Goal: Task Accomplishment & Management: Use online tool/utility

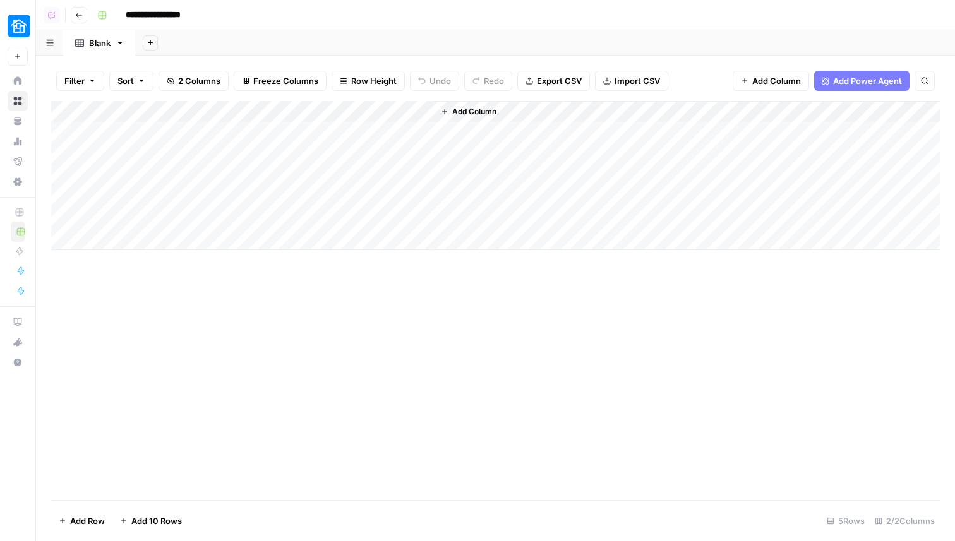
click at [411, 36] on div "Add Sheet" at bounding box center [545, 42] width 820 height 25
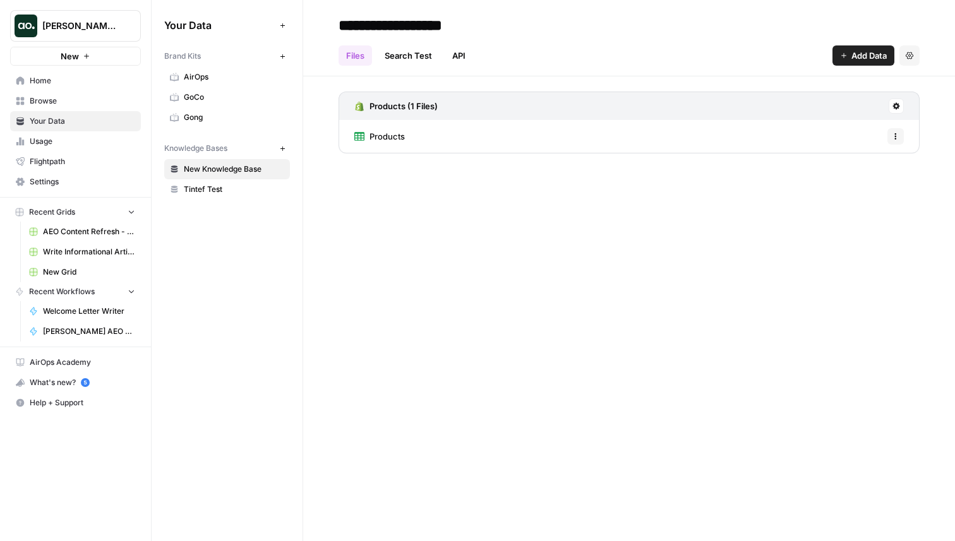
click at [84, 60] on button "New" at bounding box center [75, 56] width 131 height 19
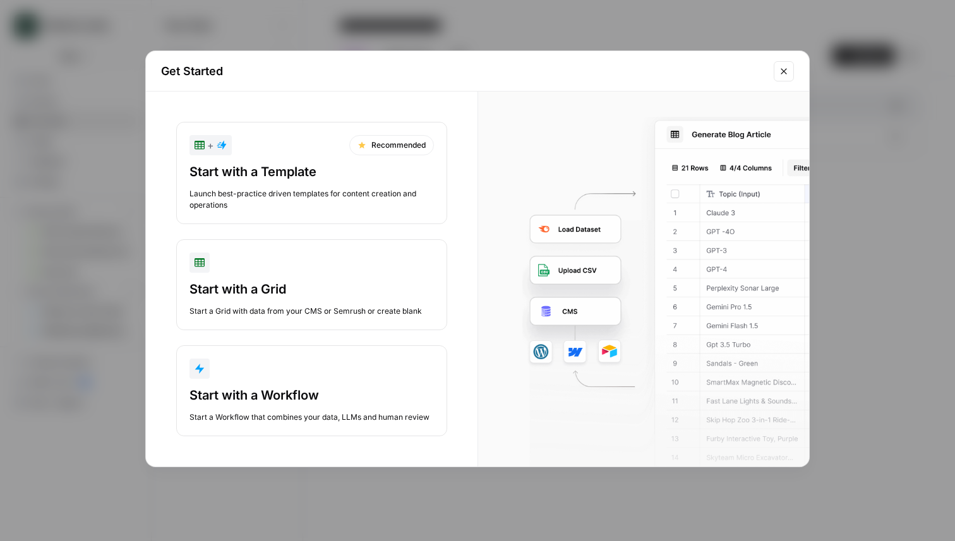
click at [299, 289] on div "Start with a Grid" at bounding box center [311, 289] width 244 height 18
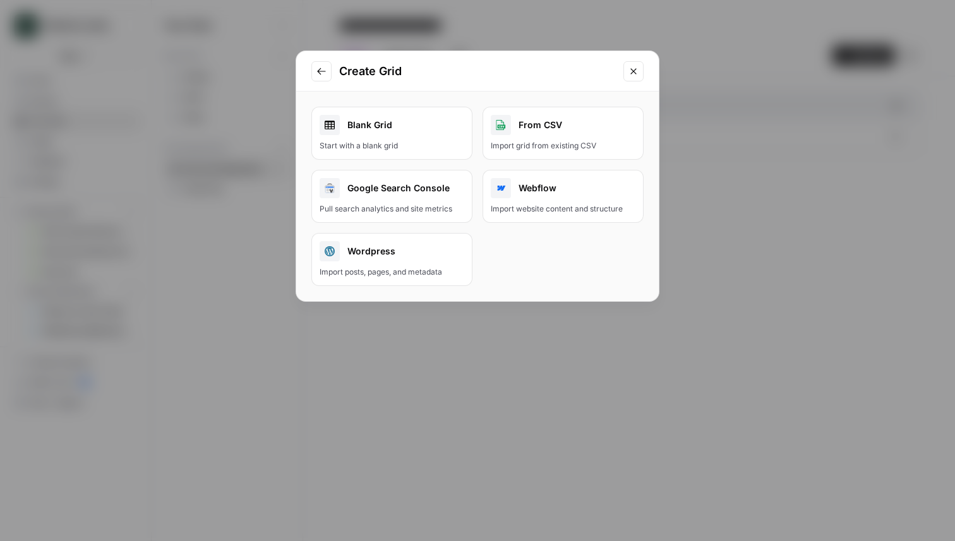
click at [385, 95] on div "Blank Grid Start with a blank grid From CSV Import grid from existing CSV Googl…" at bounding box center [477, 197] width 363 height 210
click at [384, 131] on div "Blank Grid" at bounding box center [392, 125] width 145 height 20
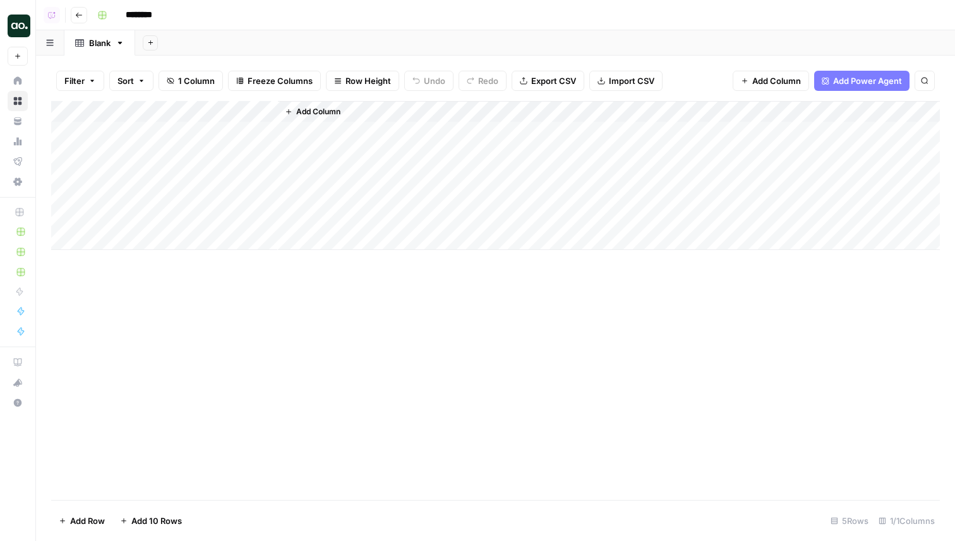
click at [147, 39] on button "Add Sheet" at bounding box center [150, 42] width 15 height 15
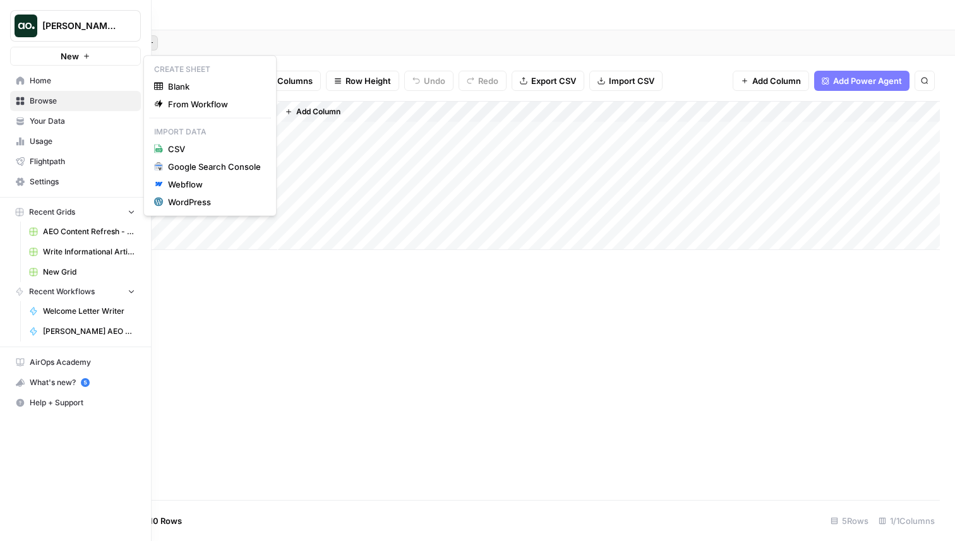
click at [52, 50] on button "New" at bounding box center [75, 56] width 131 height 19
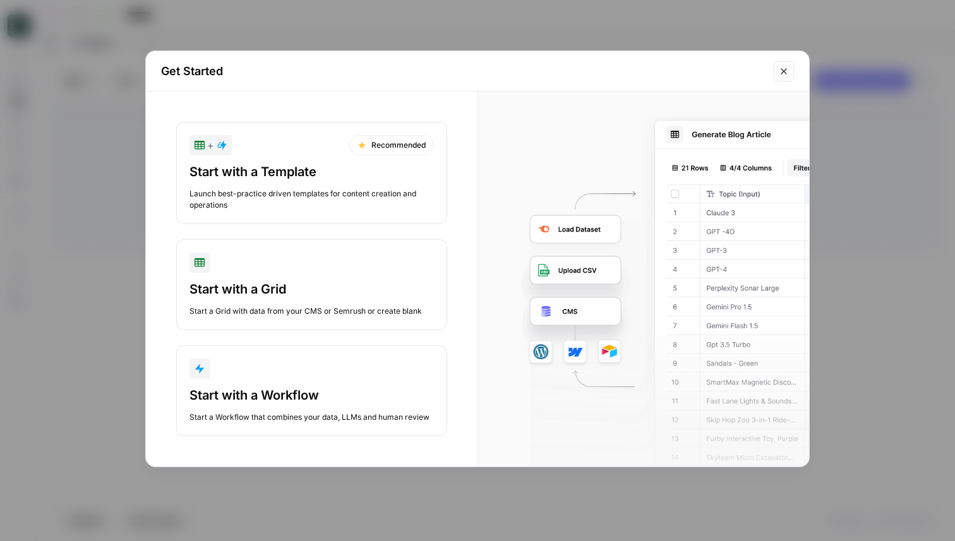
click at [306, 292] on div "Start with a Grid" at bounding box center [311, 289] width 244 height 18
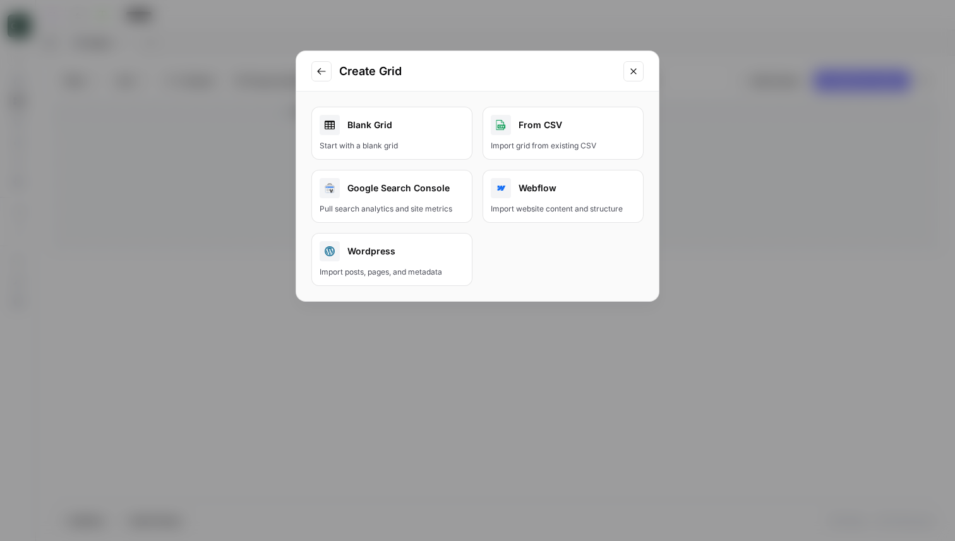
click at [558, 200] on button "Webflow Import website content and structure" at bounding box center [563, 196] width 161 height 53
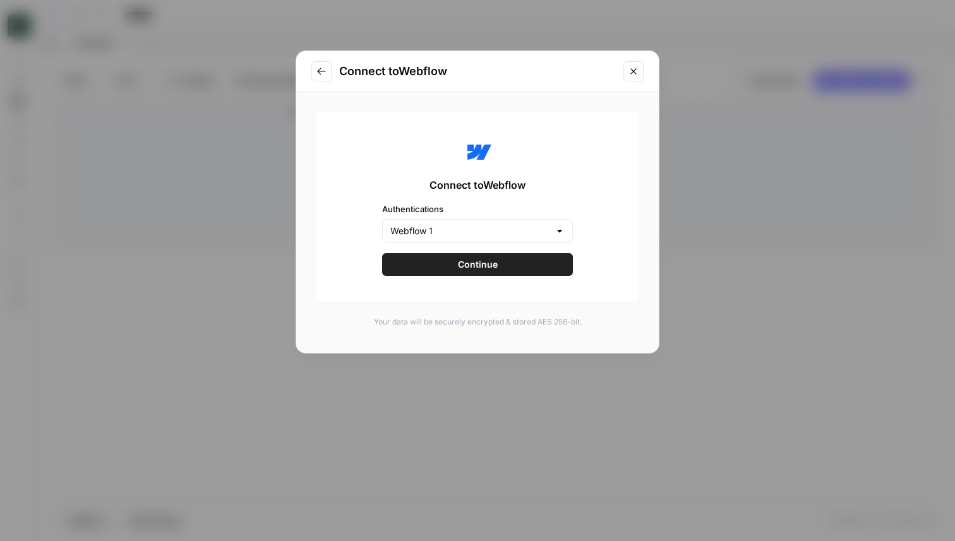
click at [491, 264] on span "Continue" at bounding box center [478, 264] width 40 height 13
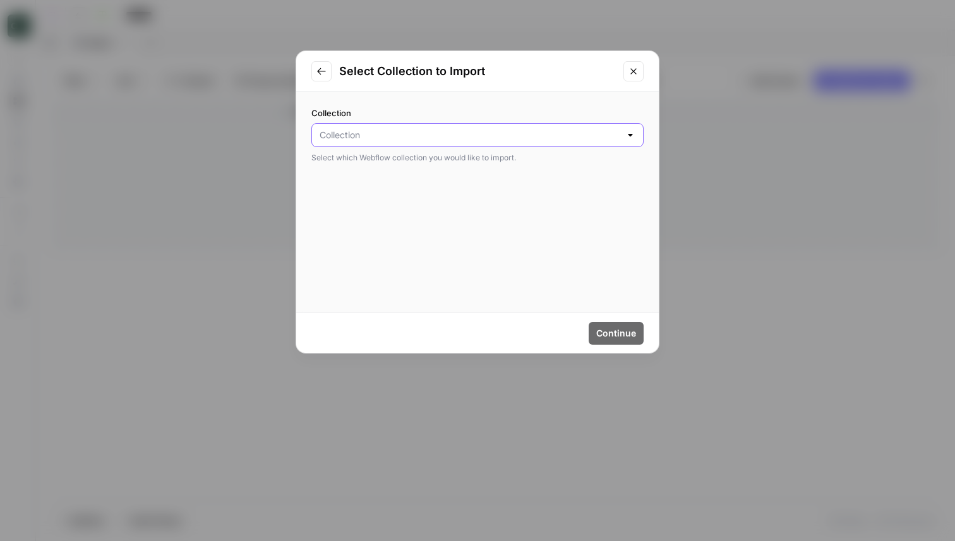
click at [358, 138] on input "Collection" at bounding box center [470, 135] width 301 height 13
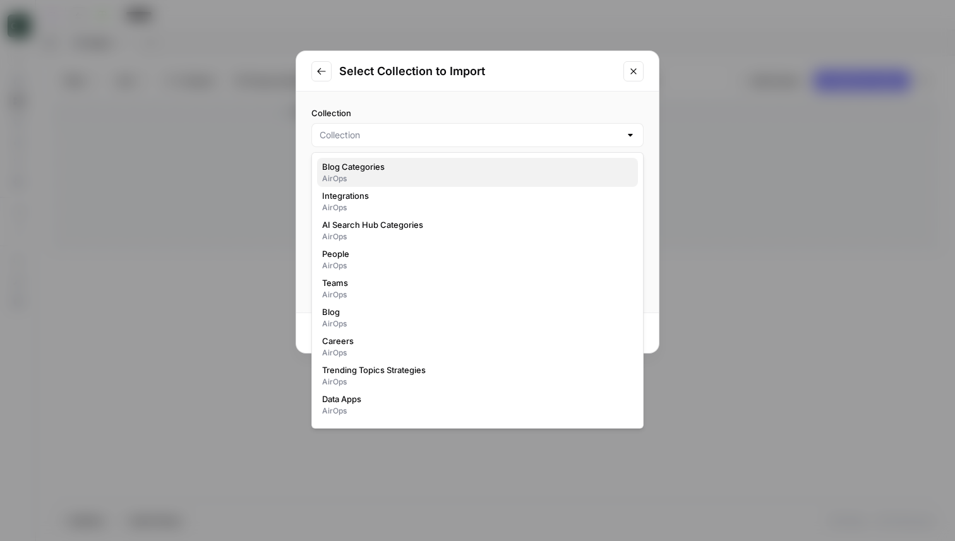
click at [360, 165] on span "Blog Categories" at bounding box center [475, 166] width 306 height 13
type input "Blog Categories"
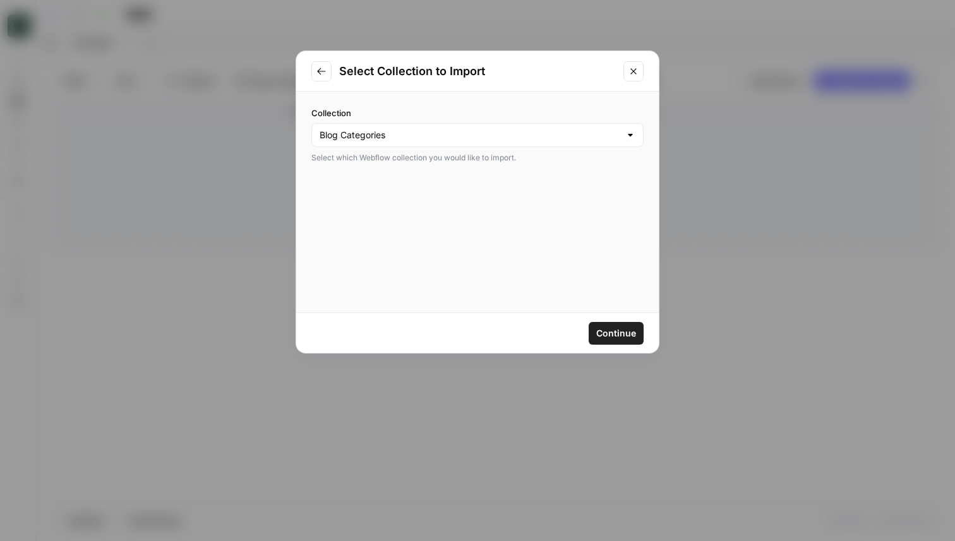
click at [602, 330] on span "Continue" at bounding box center [616, 333] width 40 height 13
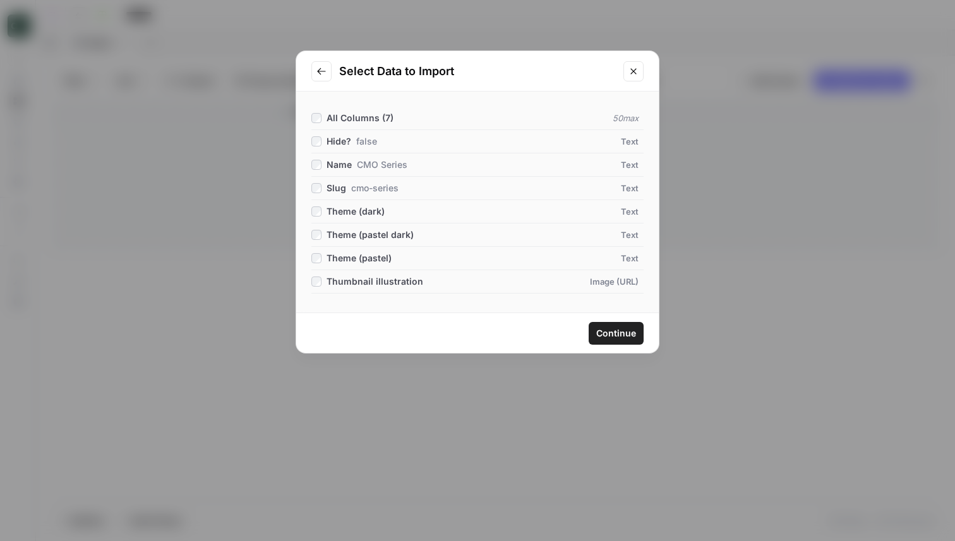
click at [610, 330] on span "Continue" at bounding box center [616, 333] width 40 height 13
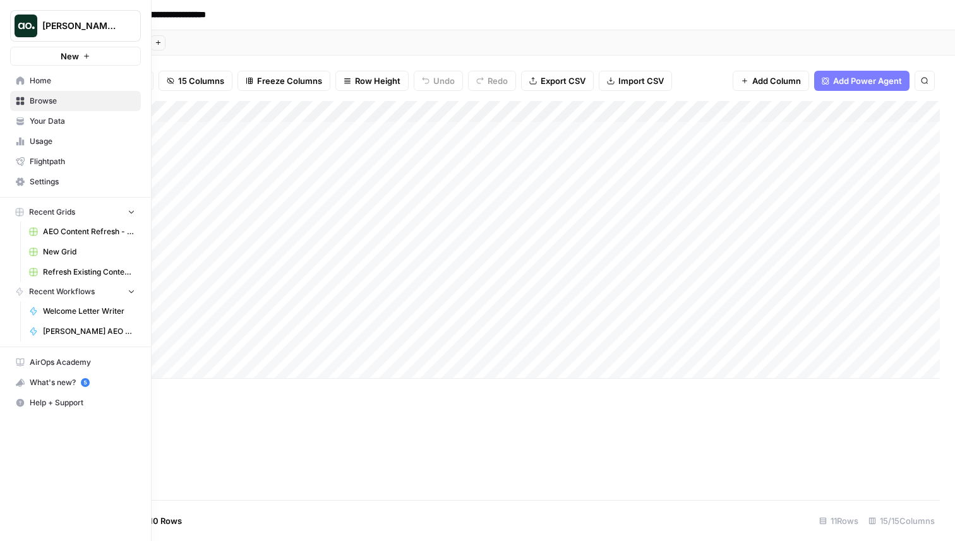
click at [42, 118] on span "Your Data" at bounding box center [82, 121] width 105 height 11
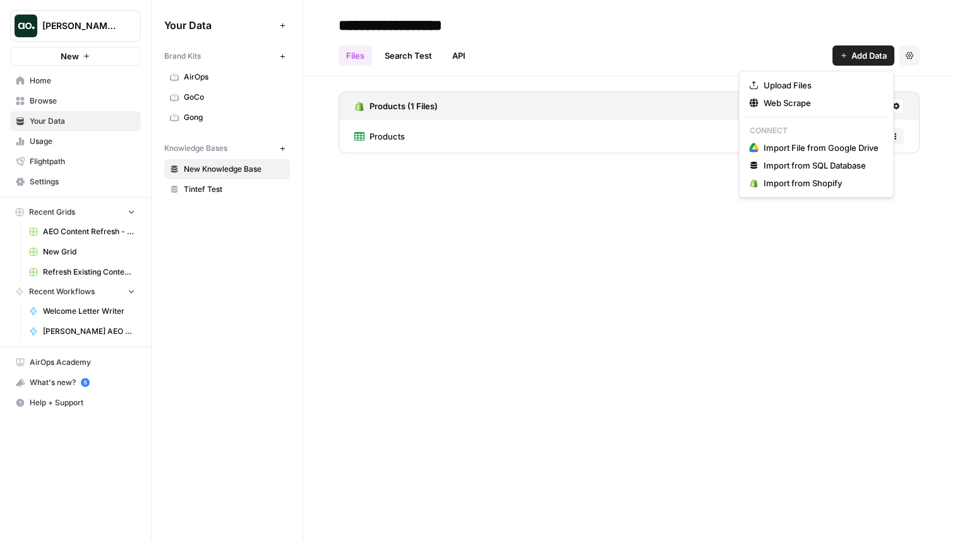
click at [867, 61] on span "Add Data" at bounding box center [868, 55] width 35 height 13
click at [828, 183] on span "Import from Shopify" at bounding box center [821, 183] width 115 height 13
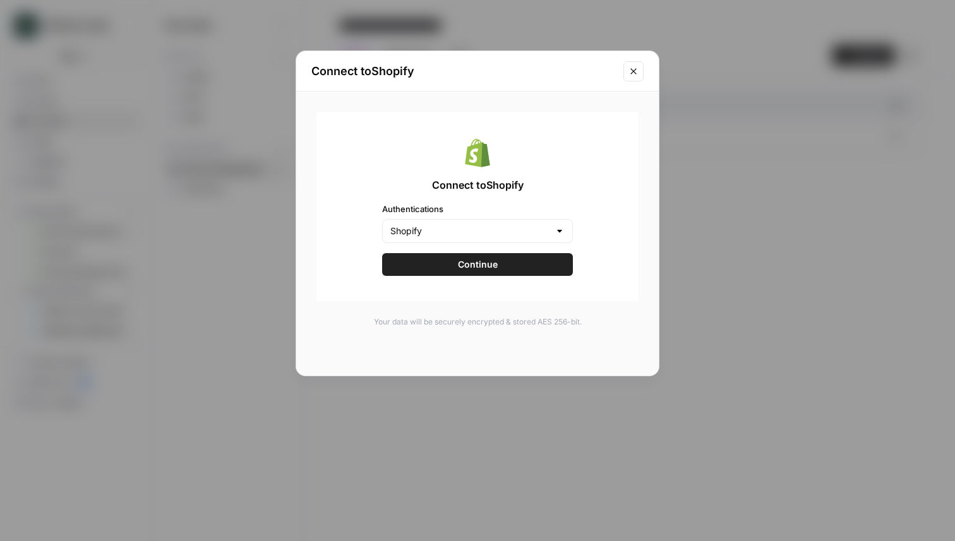
click at [538, 270] on button "Continue" at bounding box center [477, 264] width 191 height 23
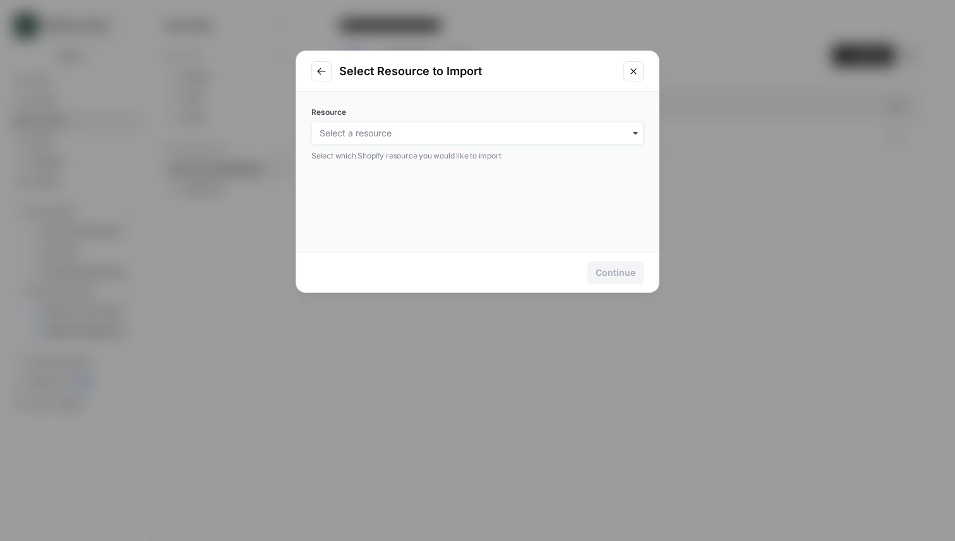
click at [362, 128] on input "Resource" at bounding box center [478, 133] width 316 height 13
click at [346, 167] on div "Products" at bounding box center [477, 167] width 331 height 24
click at [601, 274] on div "Continue" at bounding box center [616, 273] width 40 height 13
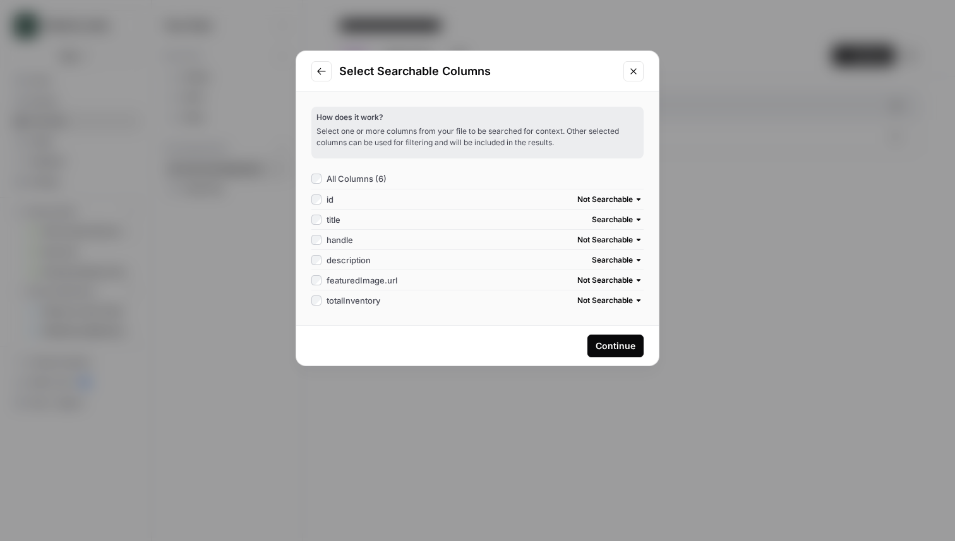
click at [622, 338] on button "Continue" at bounding box center [615, 346] width 56 height 23
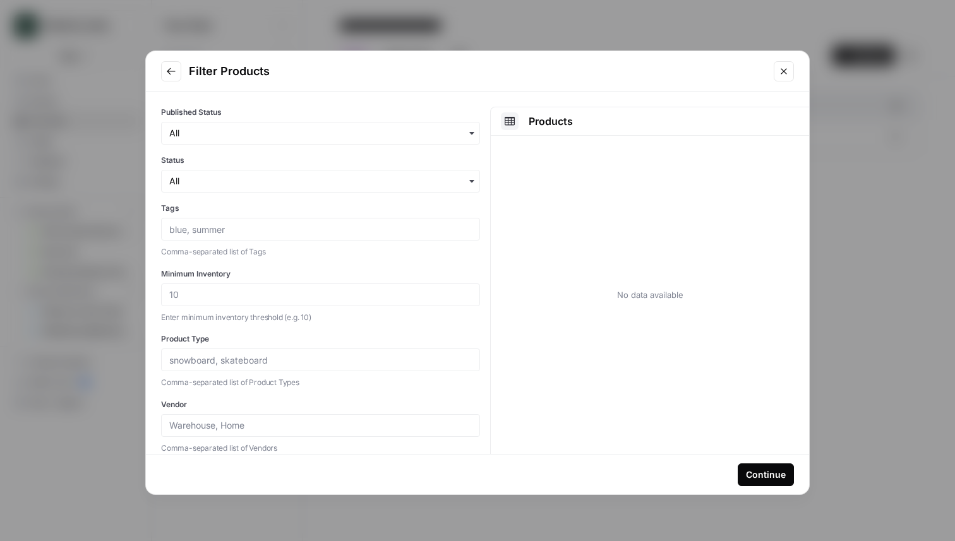
click at [178, 66] on button "Go to previous step" at bounding box center [171, 71] width 20 height 20
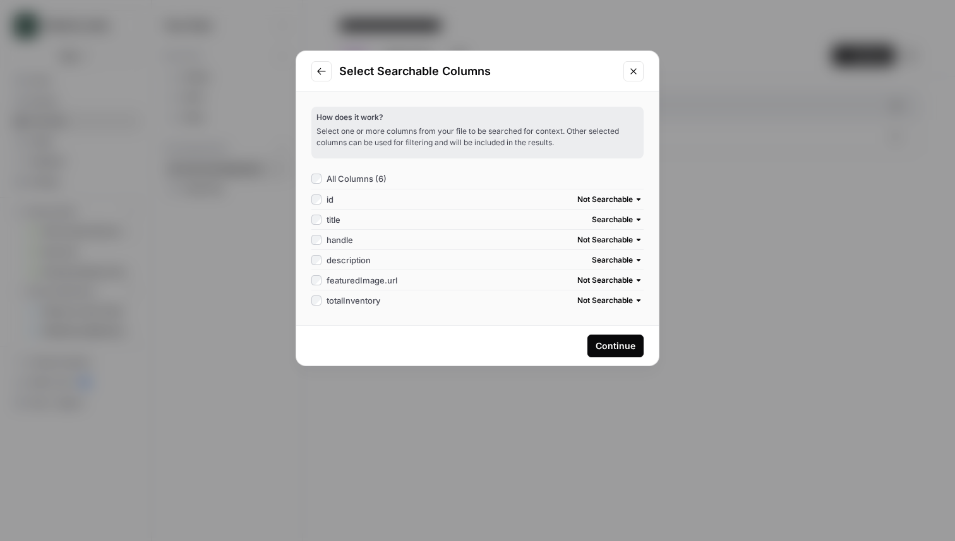
click at [216, 150] on div "Select Searchable Columns How does it work? Select one or more columns from you…" at bounding box center [477, 270] width 955 height 541
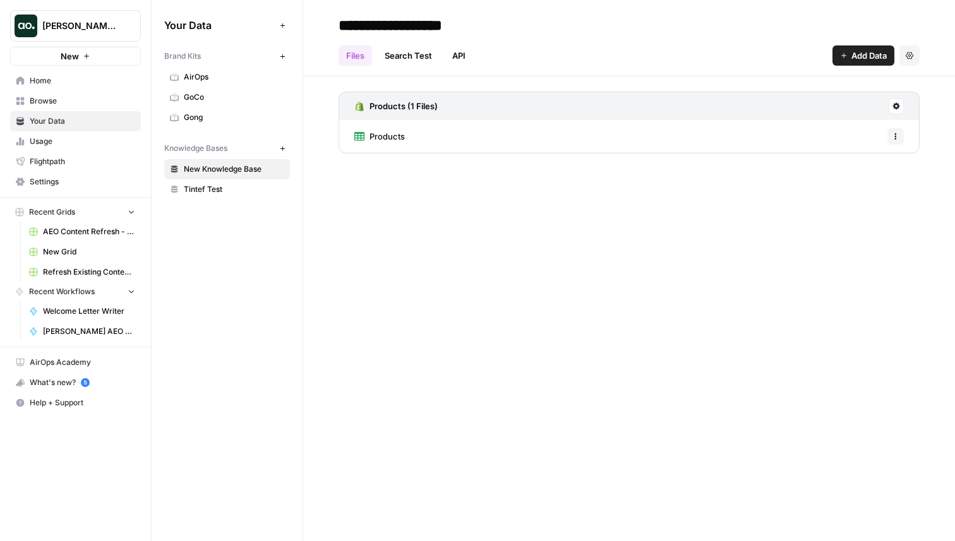
click at [76, 75] on span "Home" at bounding box center [82, 80] width 105 height 11
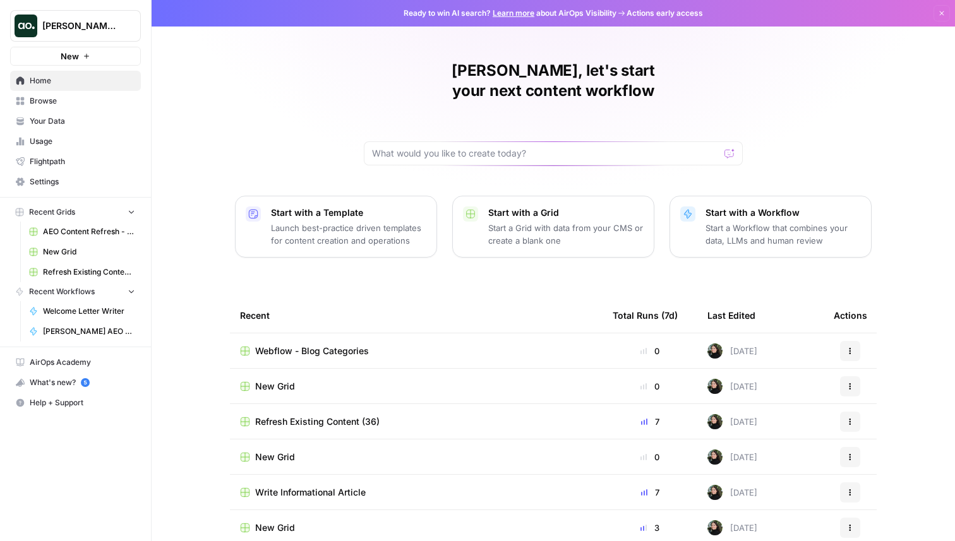
click at [266, 380] on span "New Grid" at bounding box center [275, 386] width 40 height 13
